Goal: Navigation & Orientation: Find specific page/section

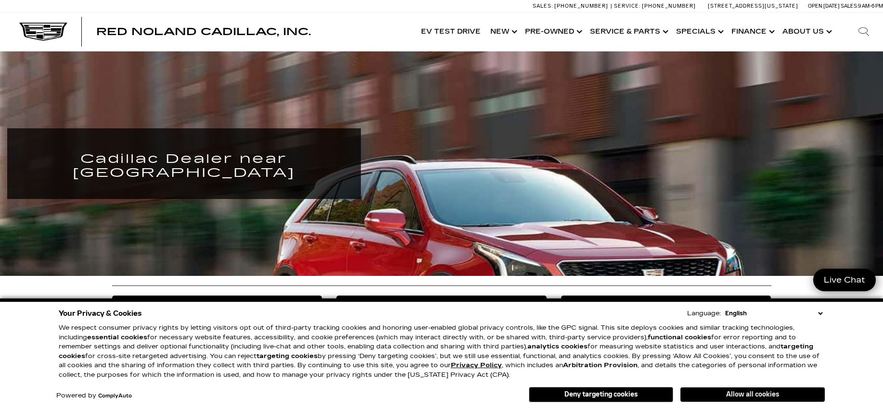
click at [753, 395] on button "Allow all cookies" at bounding box center [752, 395] width 144 height 14
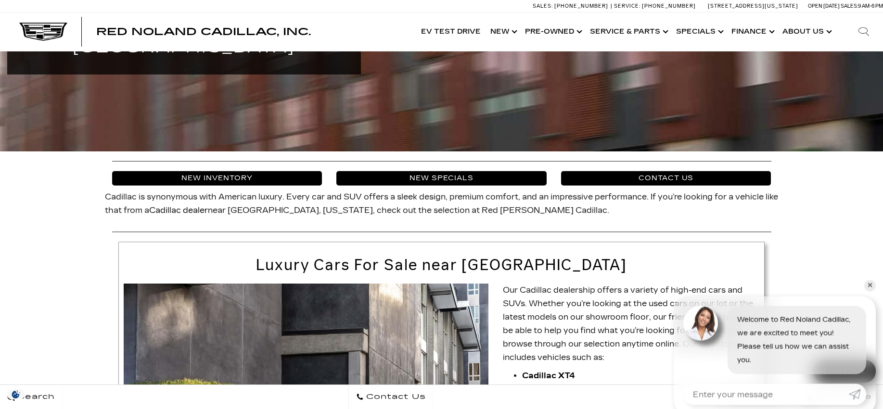
scroll to position [126, 0]
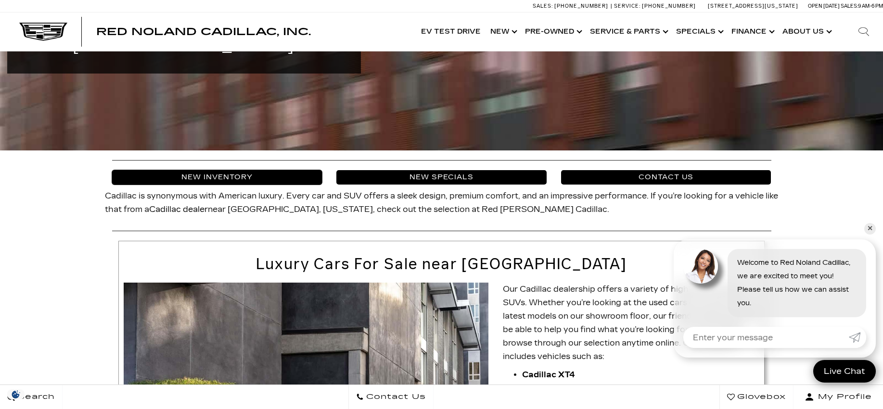
click at [207, 174] on link "New Inventory" at bounding box center [217, 177] width 210 height 14
